Goal: Check status: Check status

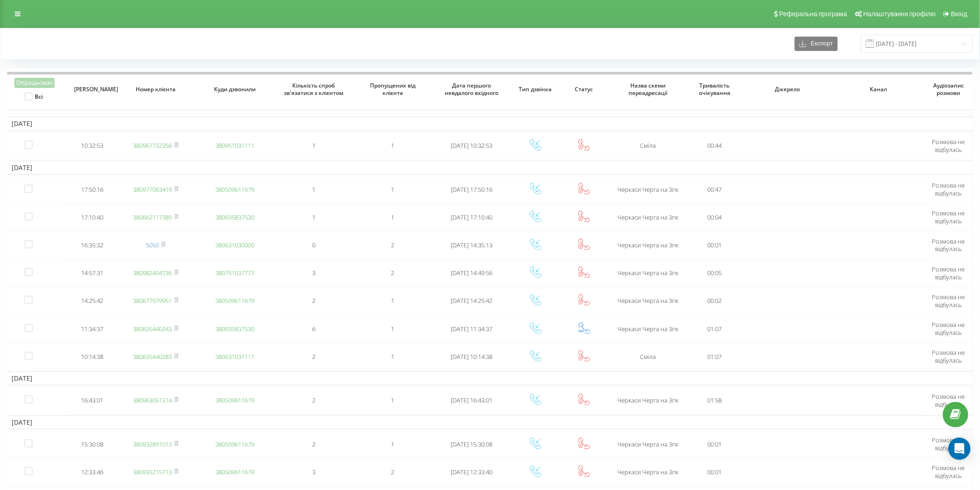
click at [874, 44] on span at bounding box center [870, 43] width 8 height 8
click at [887, 44] on input "[DATE] - [DATE]" at bounding box center [917, 44] width 112 height 18
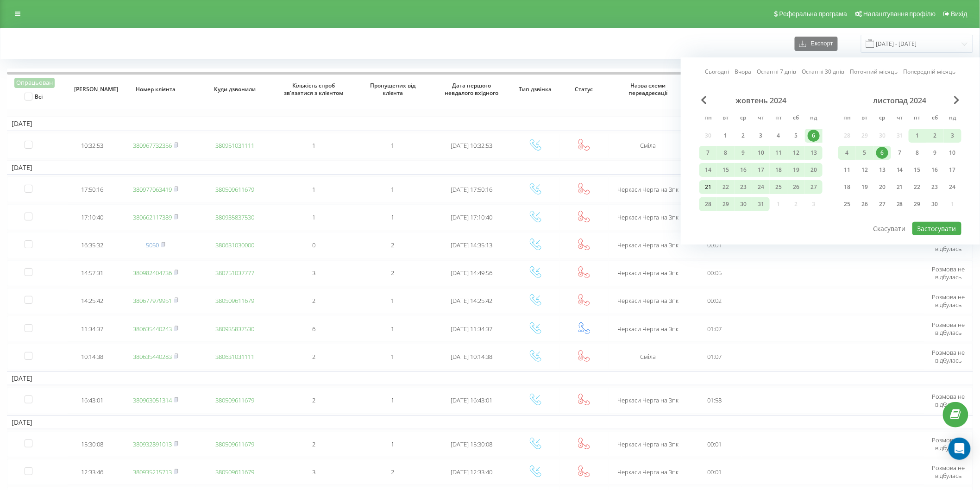
click at [708, 188] on div "21" at bounding box center [708, 187] width 12 height 12
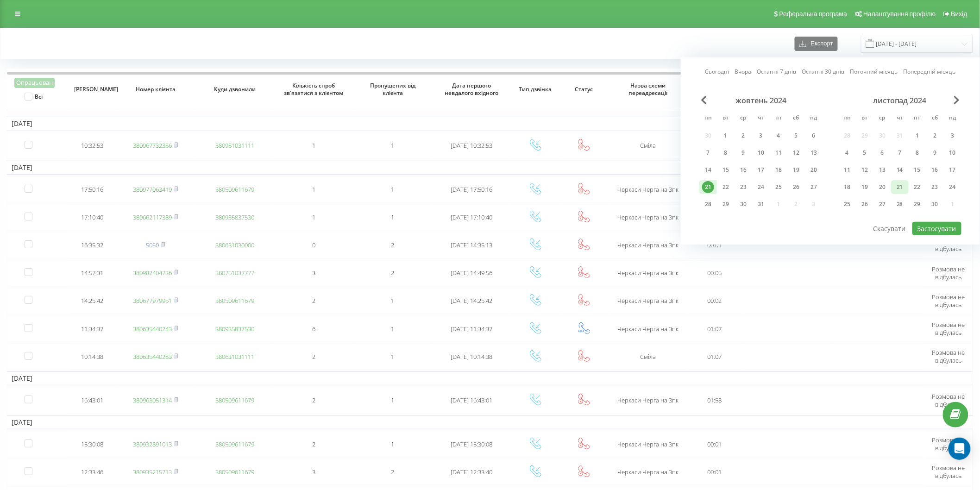
click at [897, 187] on div "21" at bounding box center [900, 187] width 12 height 12
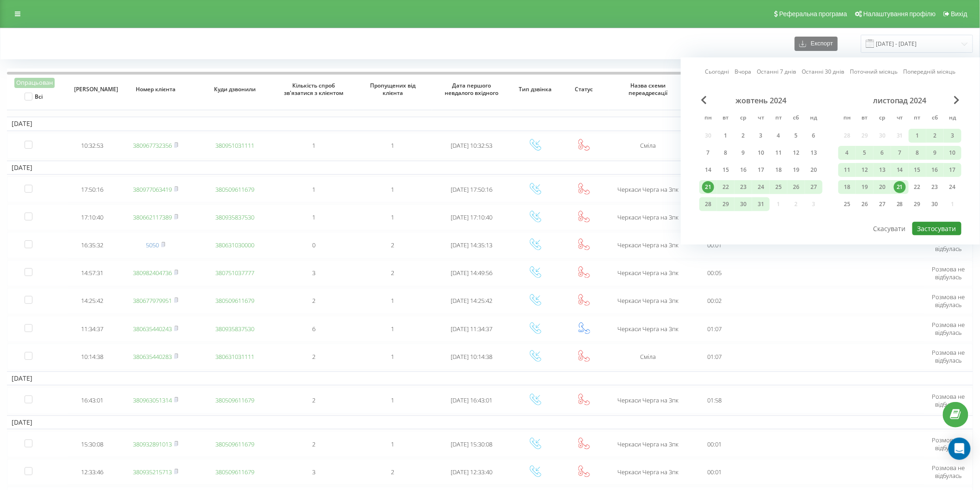
click at [942, 226] on button "Застосувати" at bounding box center [936, 228] width 49 height 13
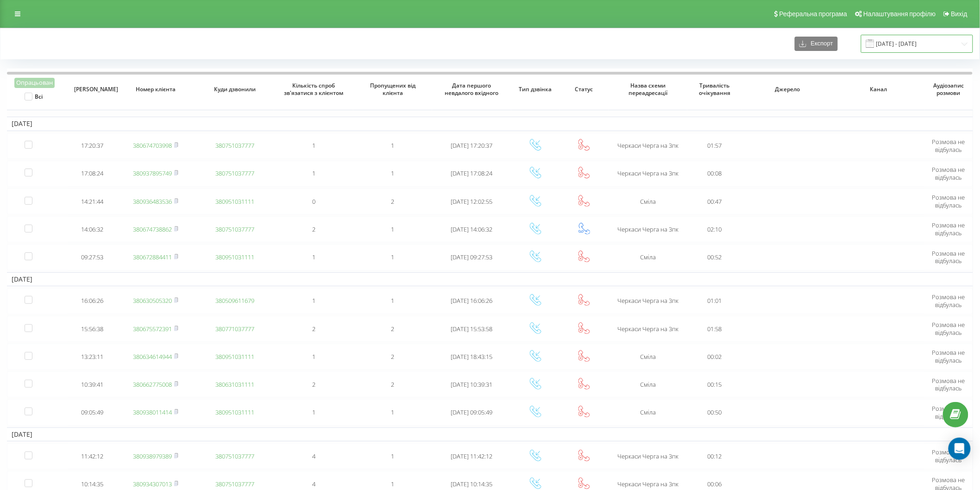
click at [869, 42] on input "[DATE] - [DATE]" at bounding box center [917, 44] width 112 height 18
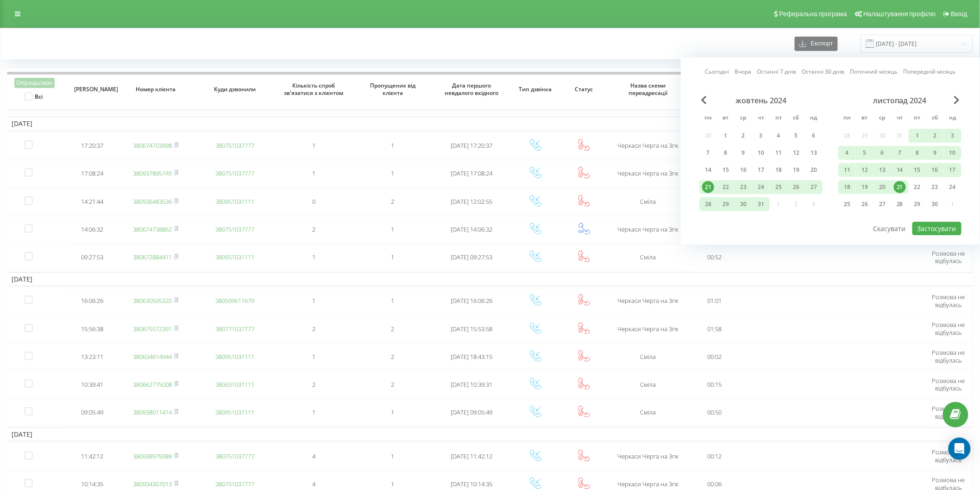
click at [720, 72] on link "Сьогодні" at bounding box center [717, 71] width 24 height 9
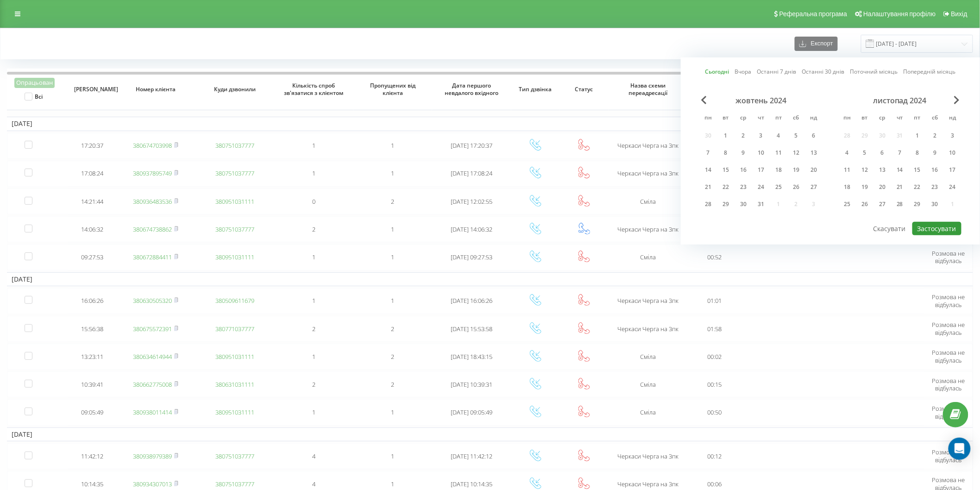
click at [942, 229] on button "Застосувати" at bounding box center [936, 228] width 49 height 13
type input "[DATE] - [DATE]"
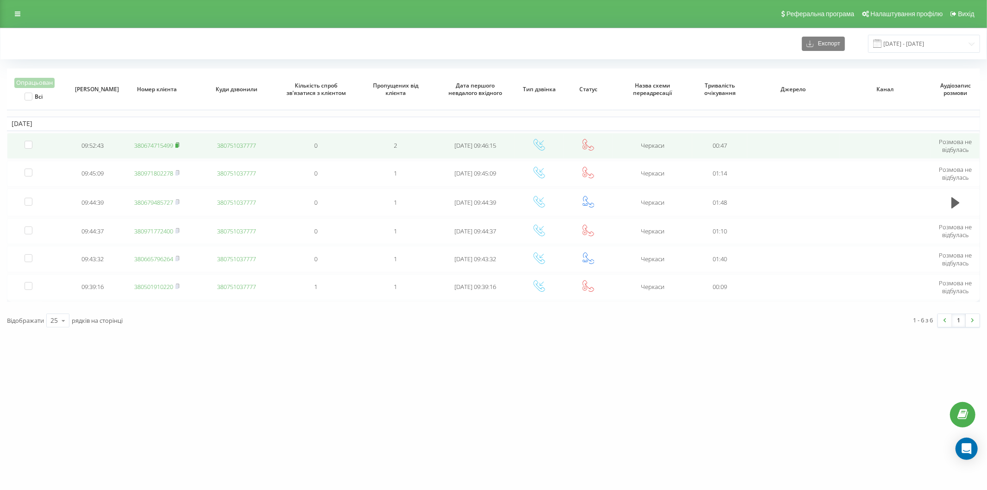
click at [177, 144] on rect at bounding box center [176, 146] width 3 height 4
